Goal: Transaction & Acquisition: Book appointment/travel/reservation

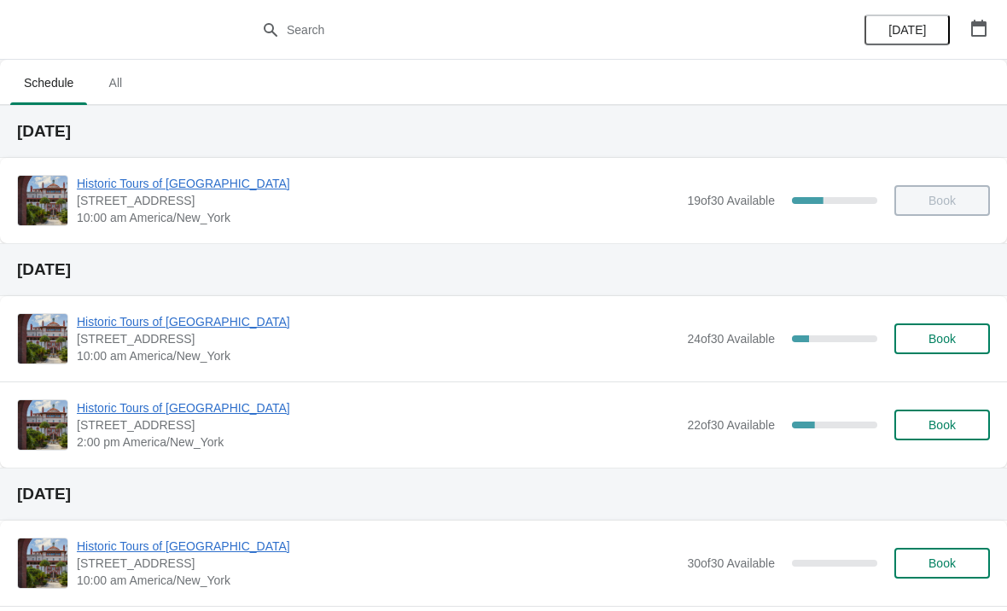
click at [962, 423] on span "Book" at bounding box center [942, 425] width 65 height 14
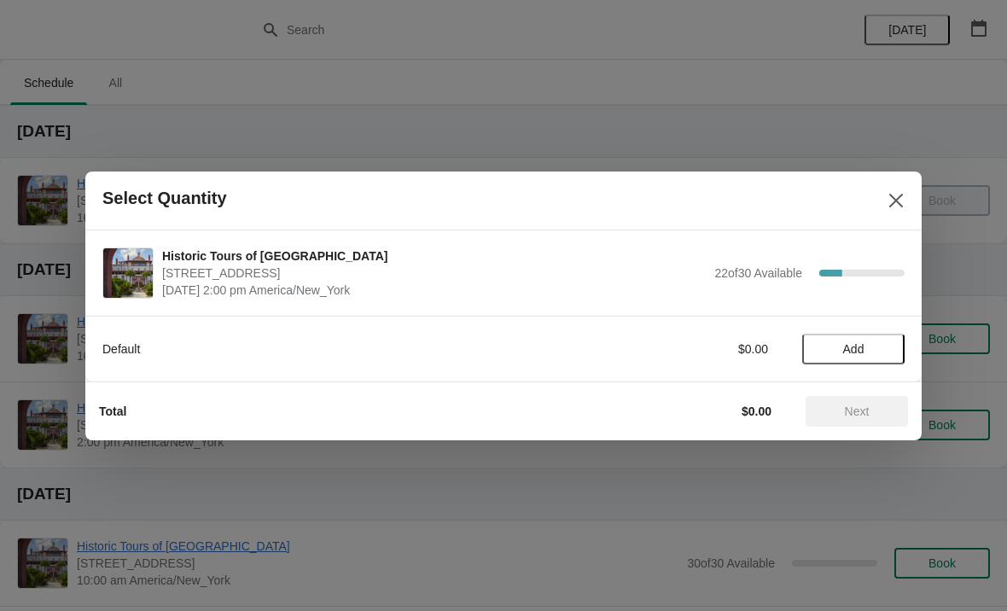
click at [859, 336] on button "Add" at bounding box center [854, 349] width 102 height 31
click at [883, 331] on div "Default $20.00 1" at bounding box center [503, 341] width 803 height 48
click at [891, 339] on div "Default $20.00 1" at bounding box center [503, 349] width 803 height 31
click at [879, 341] on icon at bounding box center [883, 349] width 18 height 18
click at [886, 334] on div "Default $40.00 2" at bounding box center [503, 349] width 803 height 31
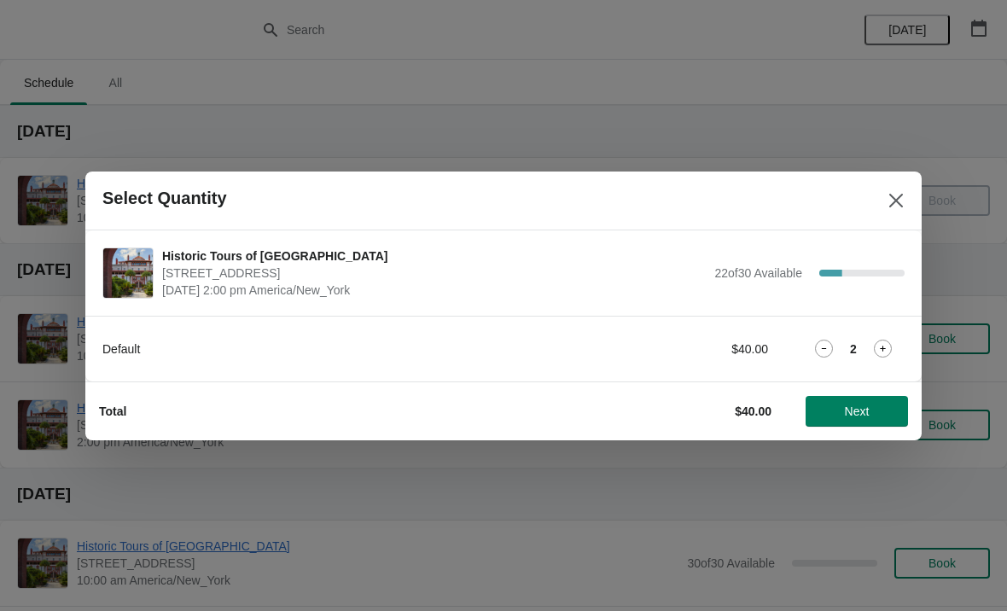
click at [886, 335] on div "Default $40.00 2" at bounding box center [503, 349] width 803 height 31
click at [874, 346] on icon at bounding box center [883, 349] width 18 height 18
click at [888, 347] on icon at bounding box center [883, 349] width 18 height 18
click at [880, 397] on button "Next" at bounding box center [857, 411] width 102 height 31
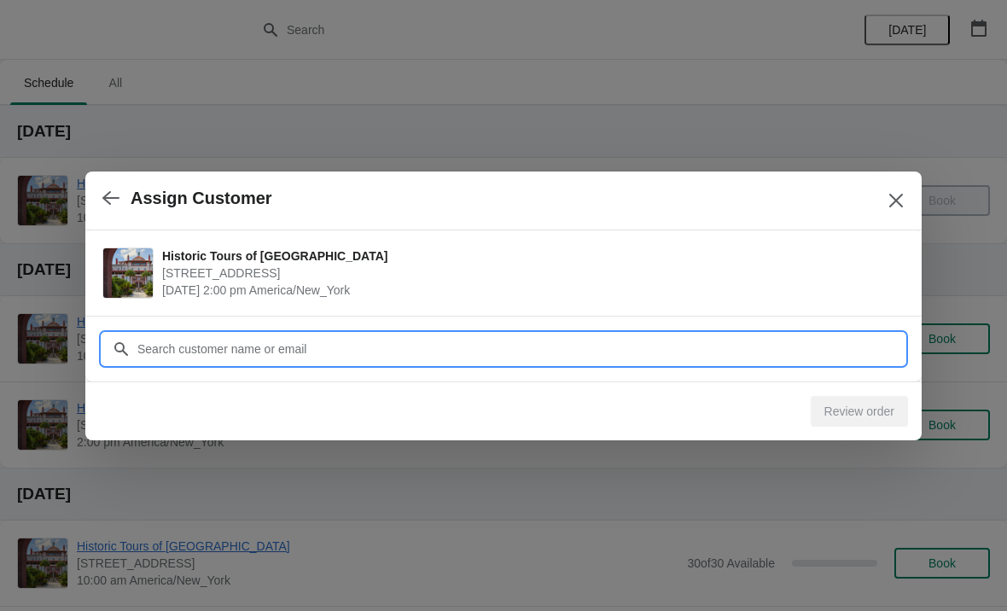
click at [746, 334] on input "Customer" at bounding box center [521, 349] width 768 height 31
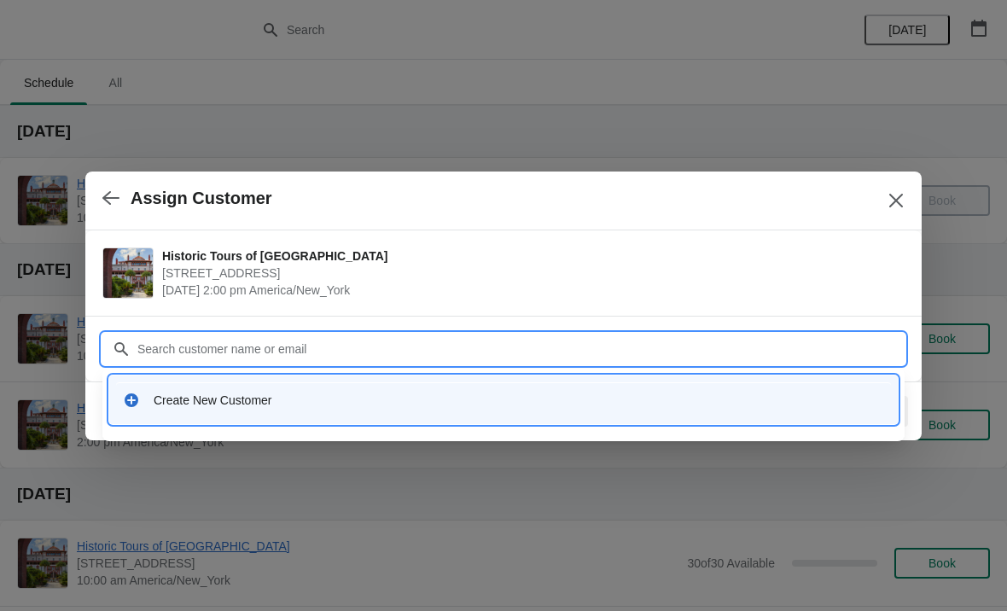
click at [397, 392] on div "Create New Customer" at bounding box center [519, 400] width 731 height 17
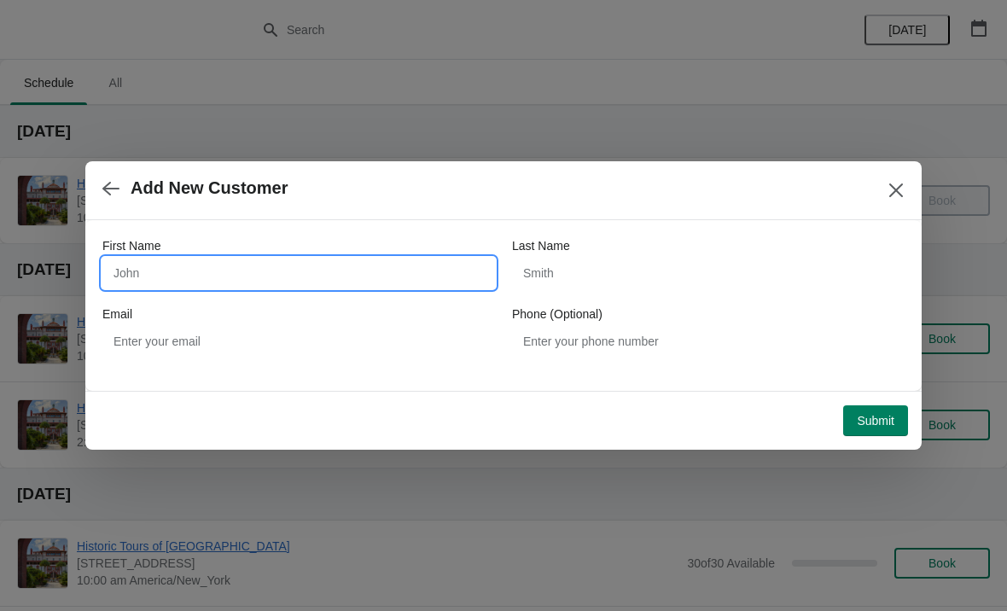
click at [344, 277] on input "First Name" at bounding box center [298, 273] width 393 height 31
type input "[PERSON_NAME]"
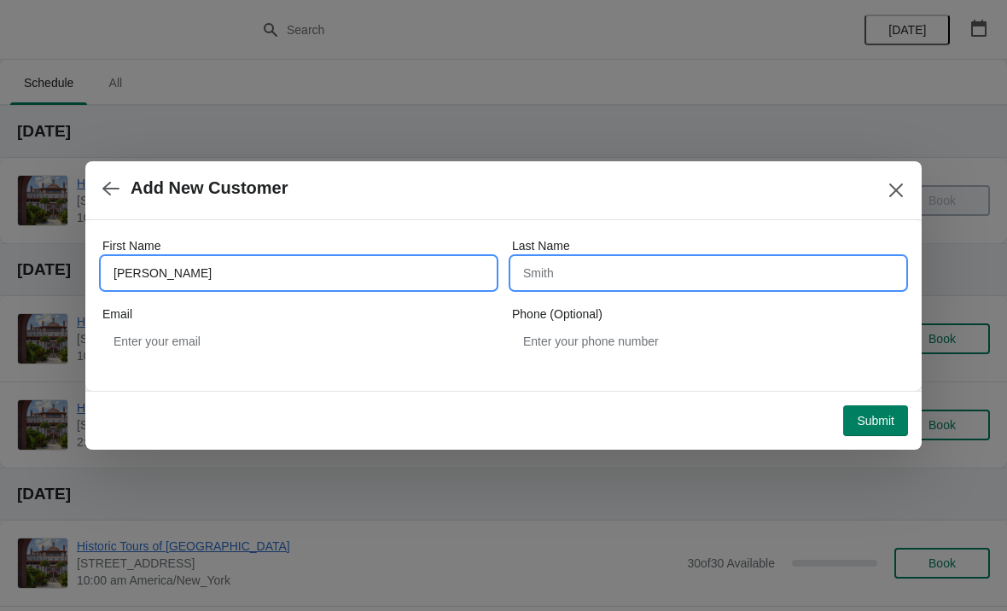
click at [634, 260] on input "Last Name" at bounding box center [708, 273] width 393 height 31
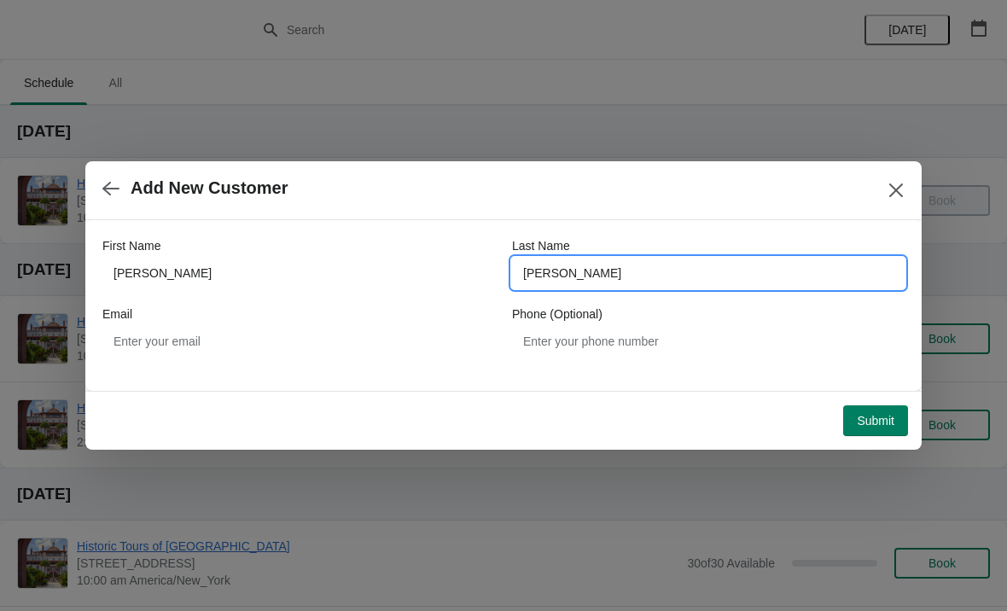
type input "[PERSON_NAME]"
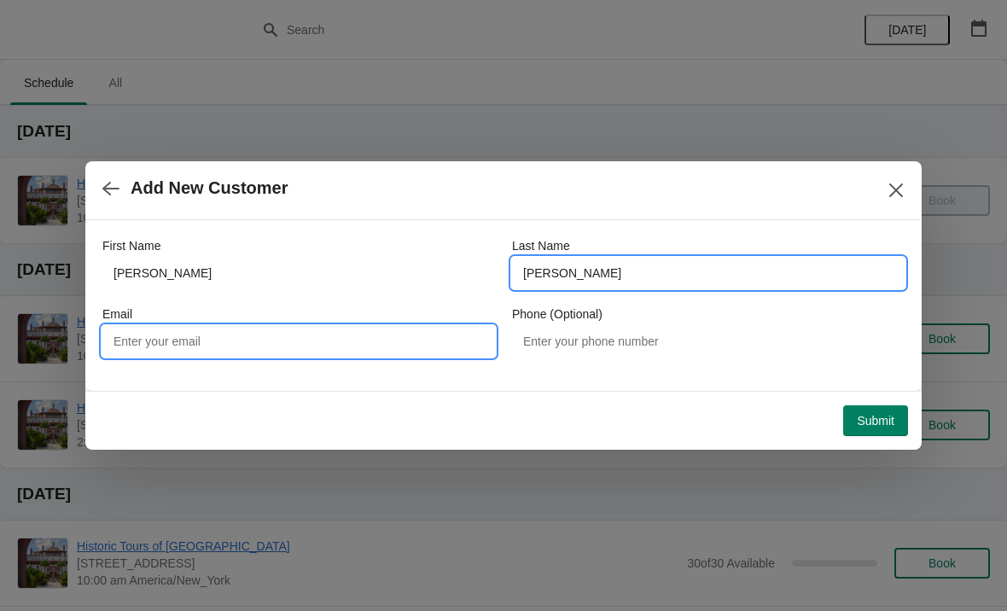
click at [382, 336] on input "Email" at bounding box center [298, 341] width 393 height 31
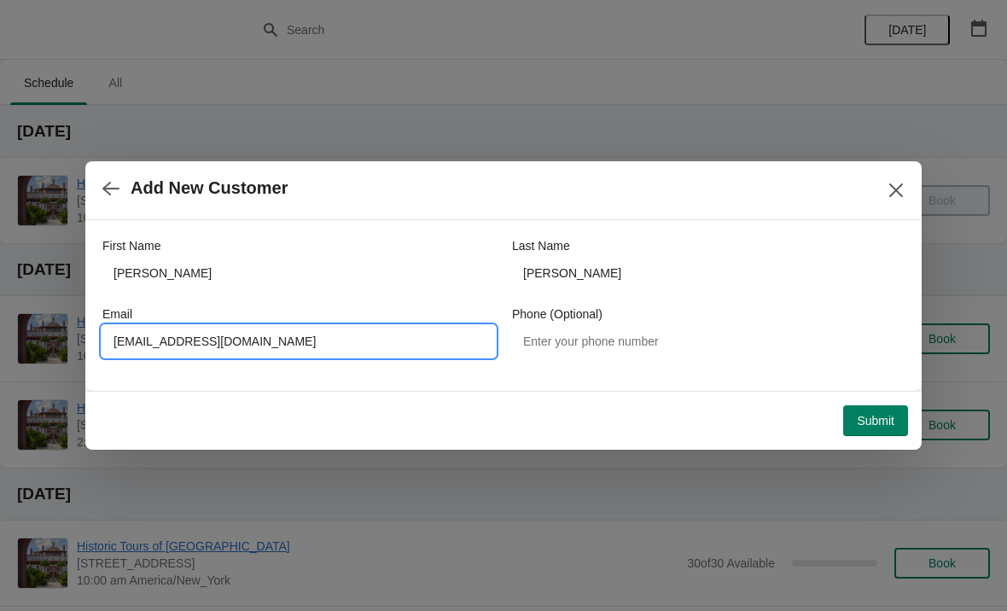
type input "[EMAIL_ADDRESS][DOMAIN_NAME]"
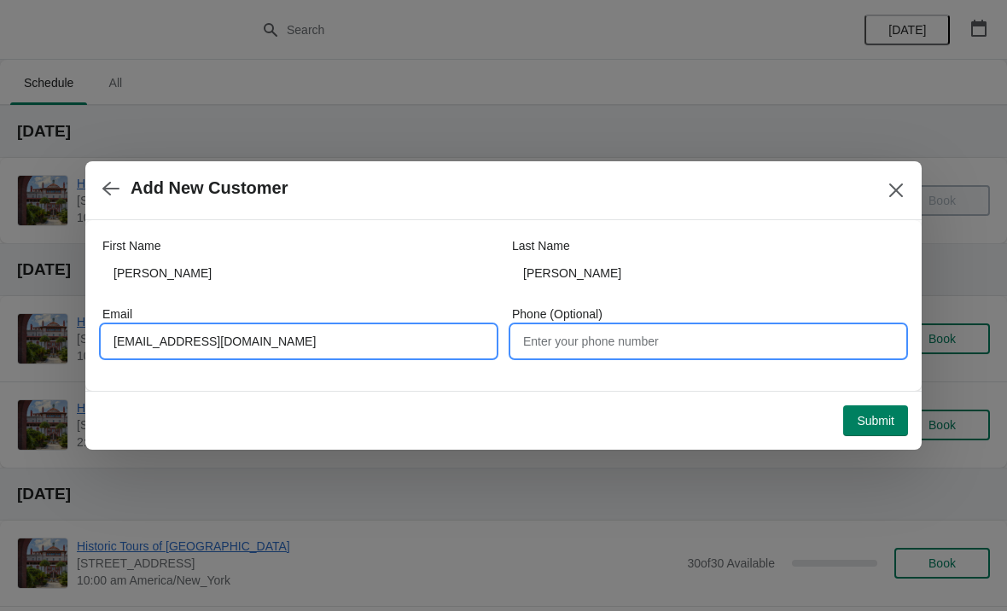
click at [653, 347] on input "Phone (Optional)" at bounding box center [708, 341] width 393 height 31
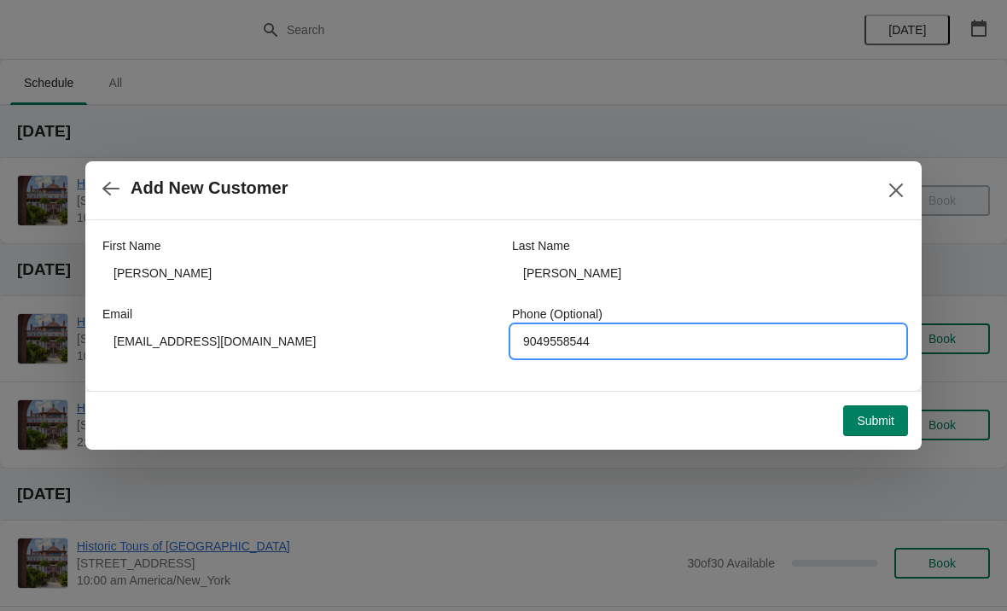
type input "9049558544"
click at [874, 414] on span "Submit" at bounding box center [876, 421] width 38 height 14
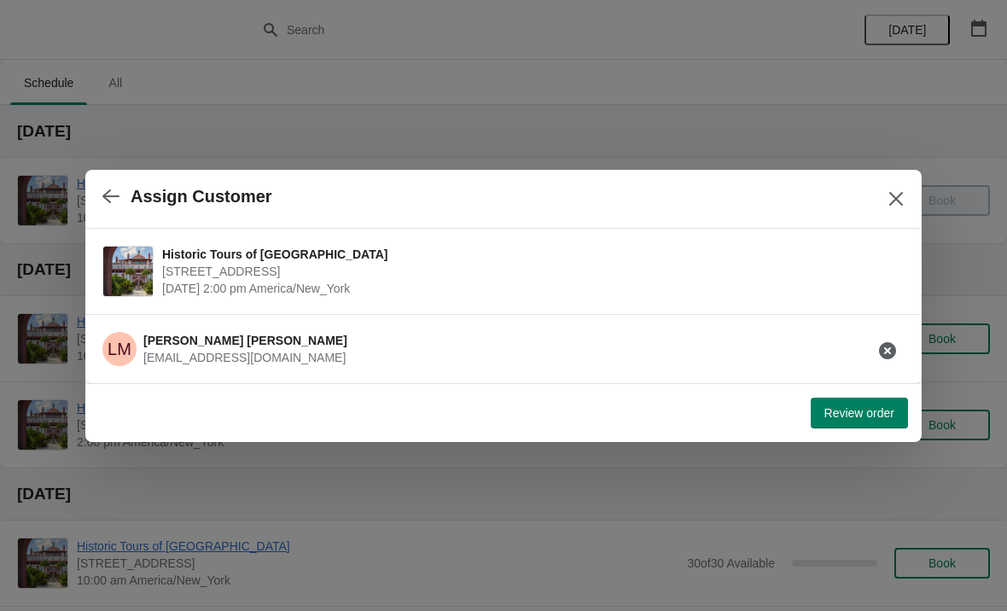
click at [876, 413] on span "Review order" at bounding box center [860, 413] width 70 height 14
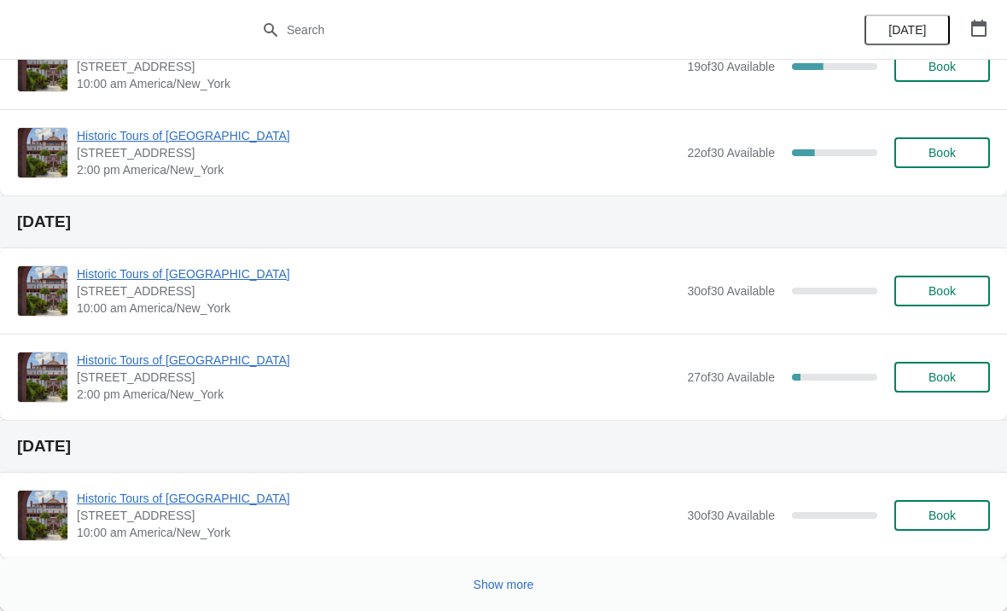
scroll to position [1171, 0]
click at [929, 510] on span "Book" at bounding box center [942, 516] width 27 height 14
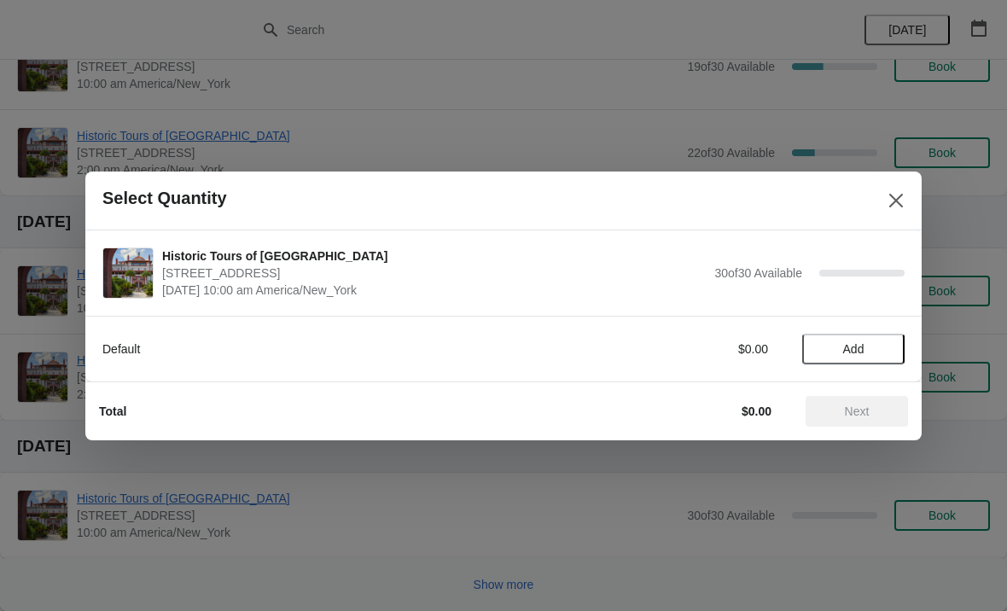
click at [844, 345] on span "Add" at bounding box center [854, 349] width 21 height 14
click at [879, 342] on icon at bounding box center [883, 349] width 18 height 18
click at [855, 405] on span "Next" at bounding box center [857, 412] width 25 height 14
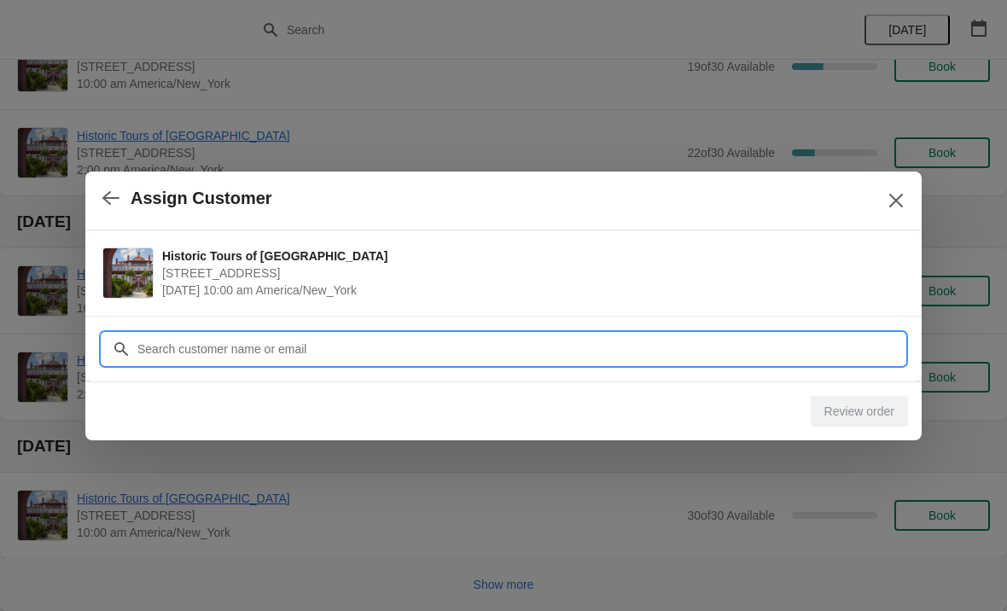
click at [555, 348] on input "Customer" at bounding box center [521, 349] width 768 height 31
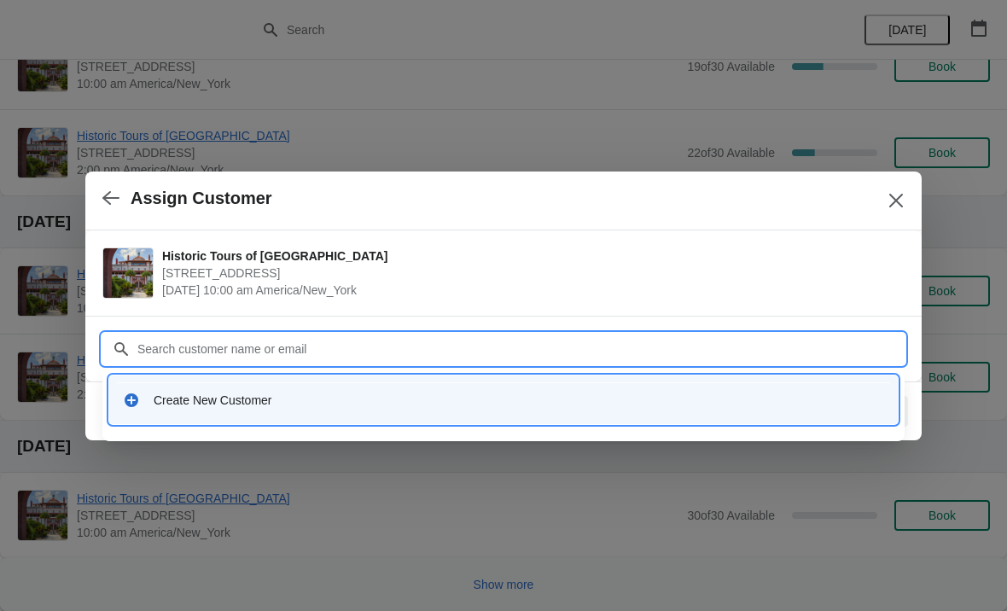
click at [248, 404] on div "Create New Customer" at bounding box center [519, 400] width 731 height 17
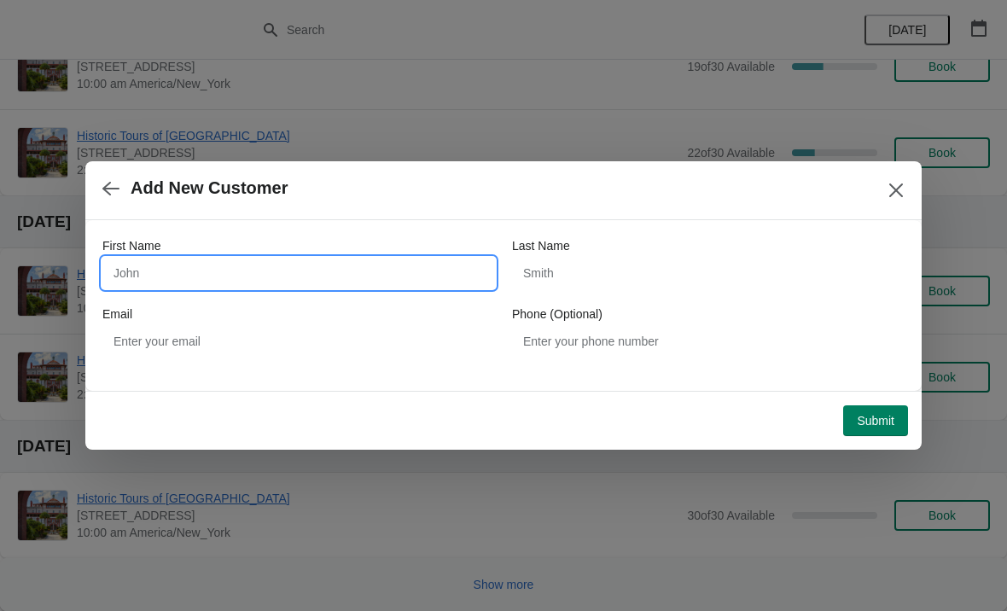
click at [374, 259] on input "First Name" at bounding box center [298, 273] width 393 height 31
type input "Gale"
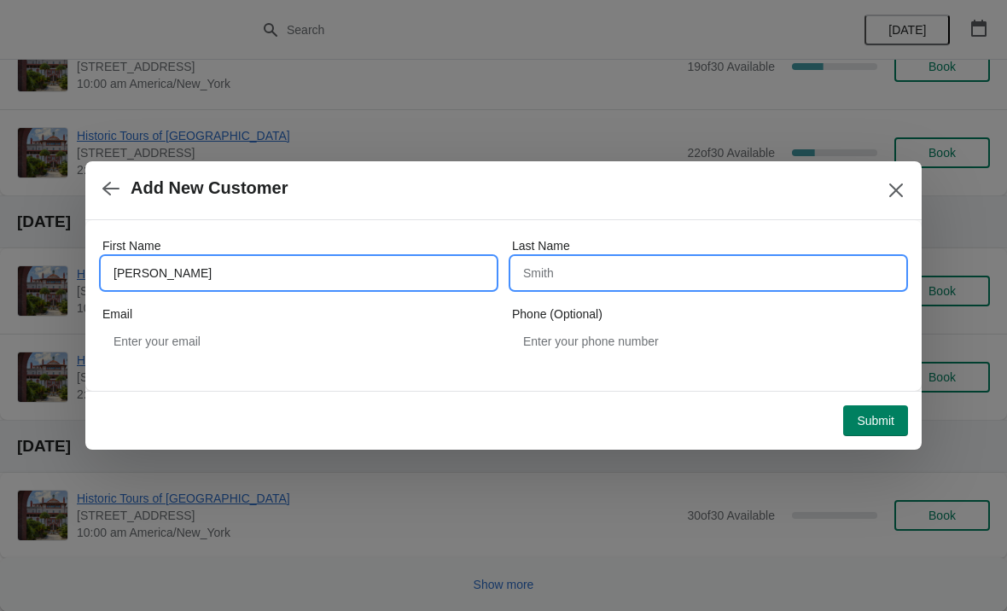
click at [657, 272] on input "Last Name" at bounding box center [708, 273] width 393 height 31
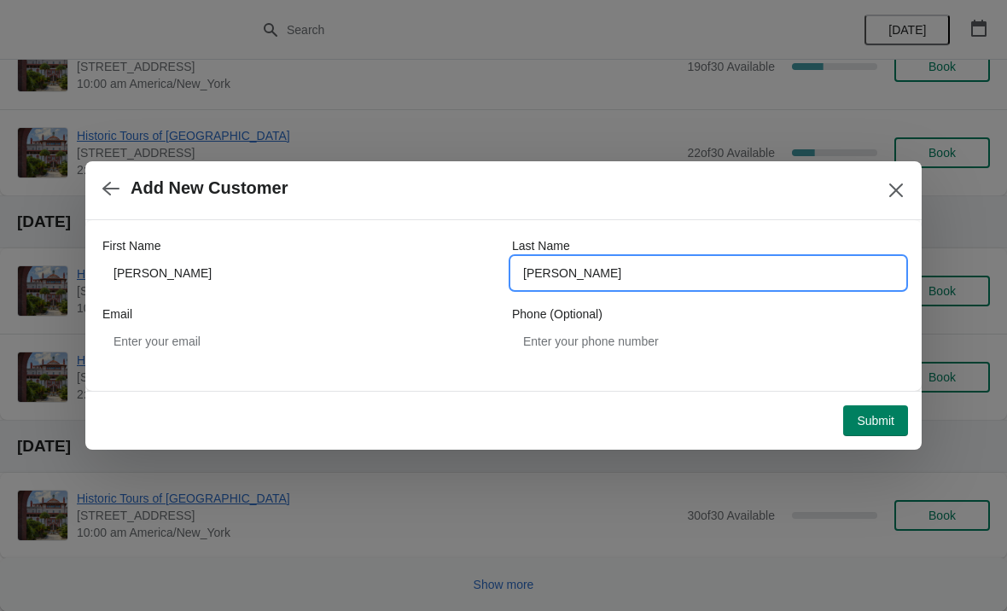
type input "Chisholm"
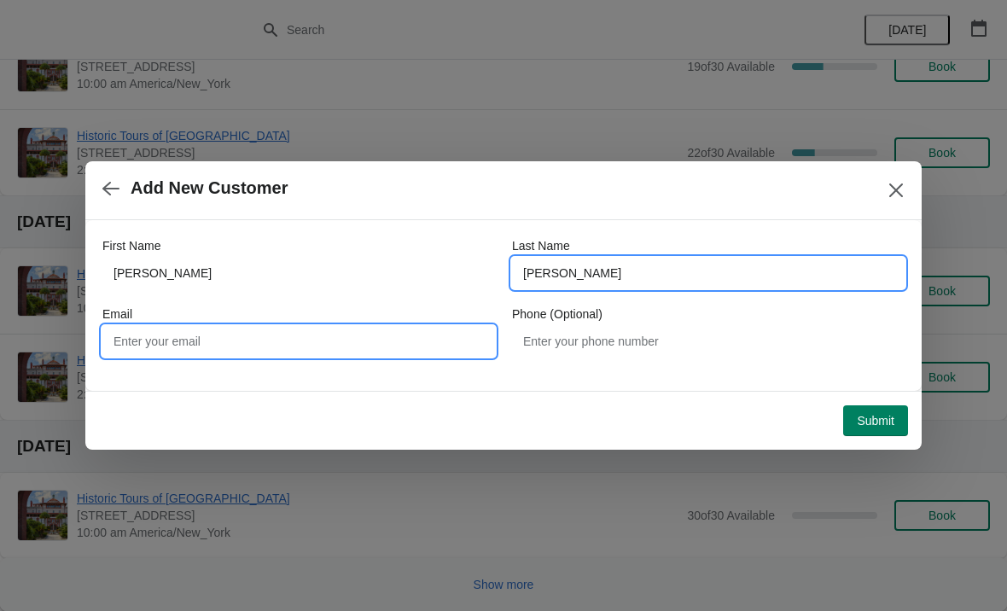
click at [431, 343] on input "Email" at bounding box center [298, 341] width 393 height 31
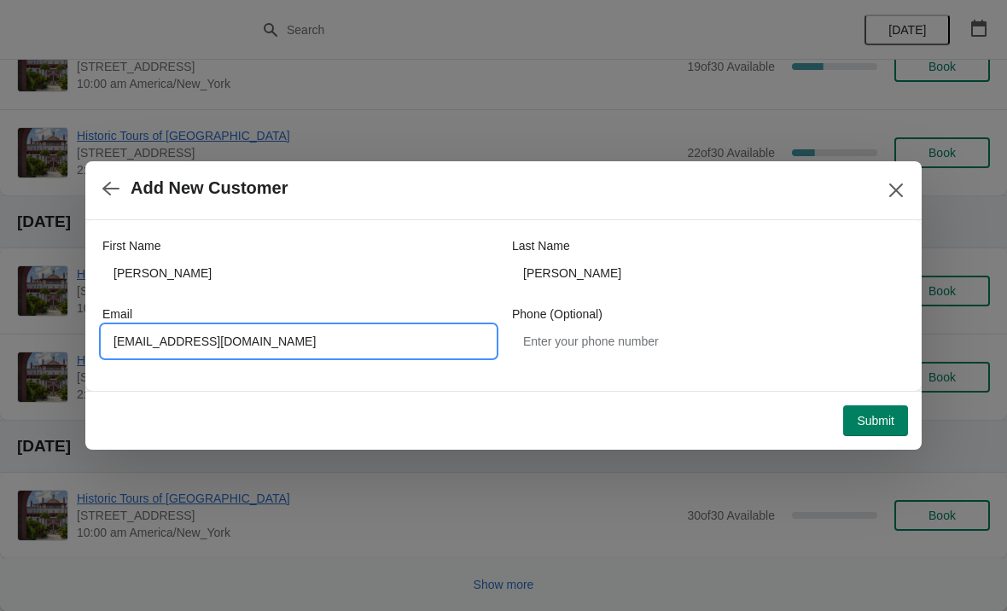
type input "Galechisholm7@gmail.com"
